Goal: Find specific page/section: Find specific page/section

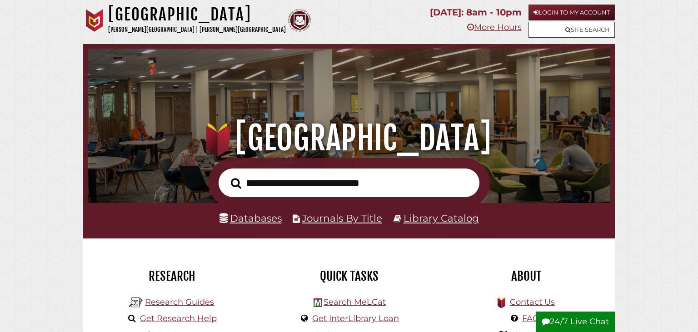
scroll to position [173, 518]
click at [244, 223] on link "Databases" at bounding box center [251, 218] width 62 height 12
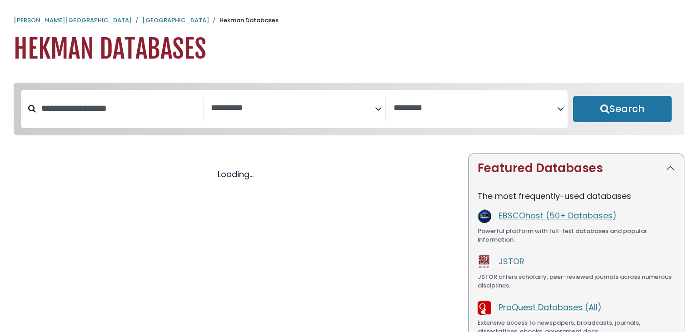
select select "Database Subject Filter"
select select "Database Vendors Filter"
select select "Database Subject Filter"
select select "Database Vendors Filter"
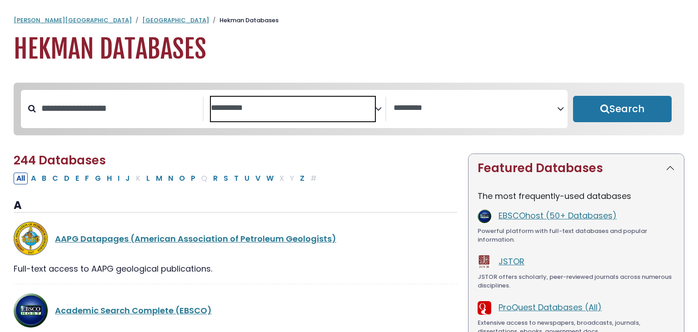
click at [320, 116] on span "Search filters" at bounding box center [293, 109] width 164 height 25
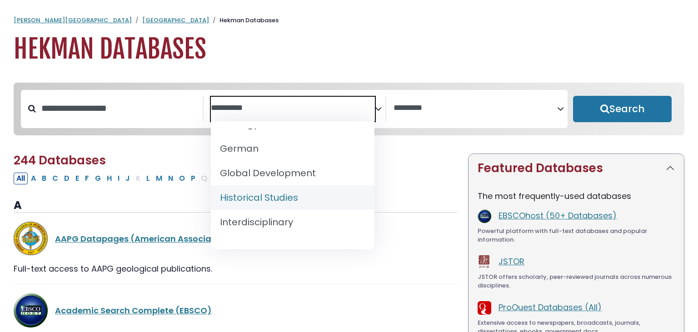
scroll to position [533, 0]
select select "*****"
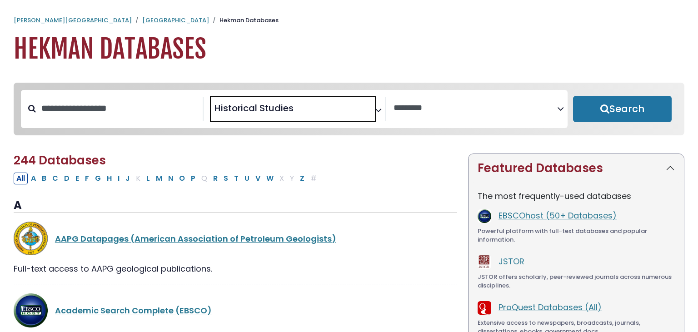
scroll to position [305, 0]
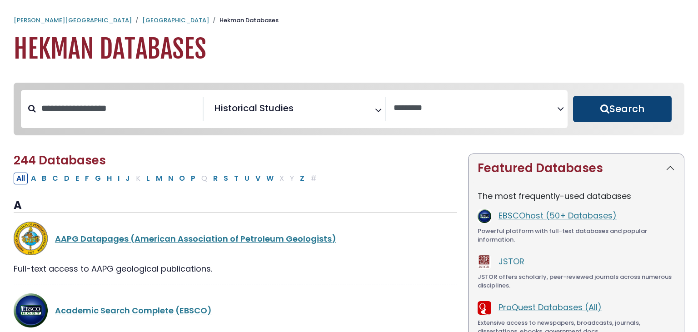
click at [635, 101] on button "Search" at bounding box center [622, 109] width 99 height 26
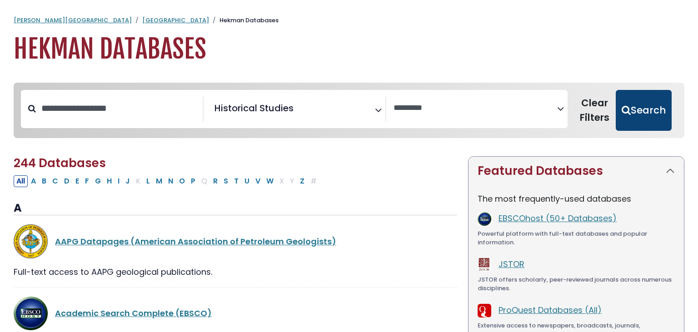
select select "Database Vendors Filter"
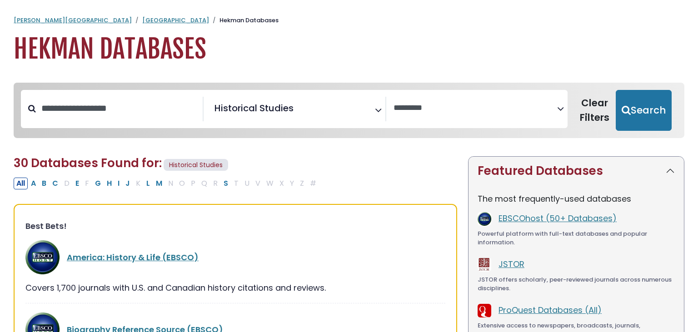
click at [401, 59] on h1 "Hekman Databases" at bounding box center [349, 49] width 671 height 30
